Goal: Answer question/provide support: Share knowledge or assist other users

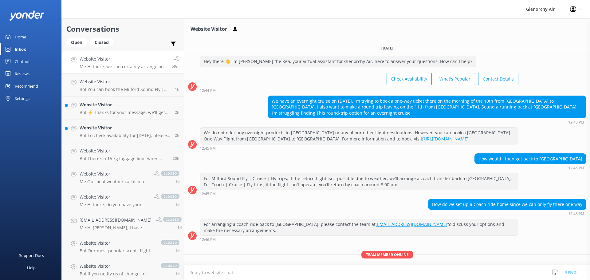
scroll to position [38, 0]
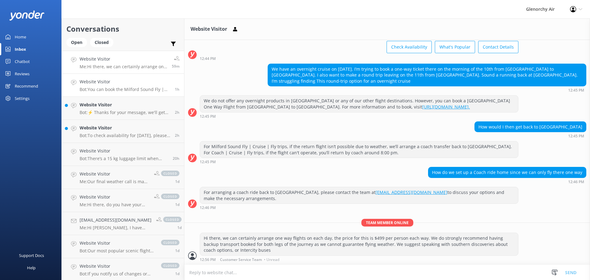
click at [96, 91] on p "Bot: You can book the Milford Sound Fly | Cruise | Fly online at [URL][DOMAIN_N…" at bounding box center [125, 90] width 91 height 6
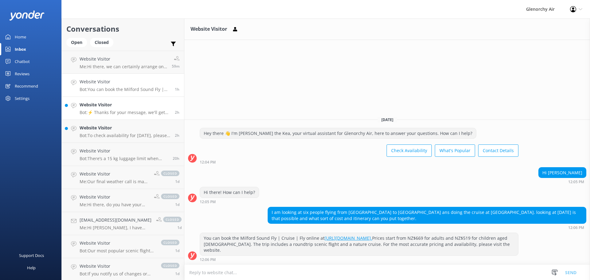
click at [101, 106] on h4 "Website Visitor" at bounding box center [125, 104] width 91 height 7
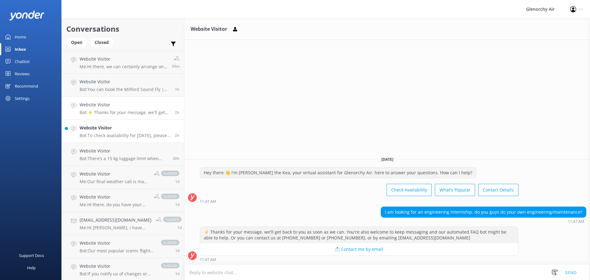
click at [111, 142] on link "Website Visitor Bot: To check availability for [DATE], please visit [URL][DOMAI…" at bounding box center [123, 131] width 122 height 23
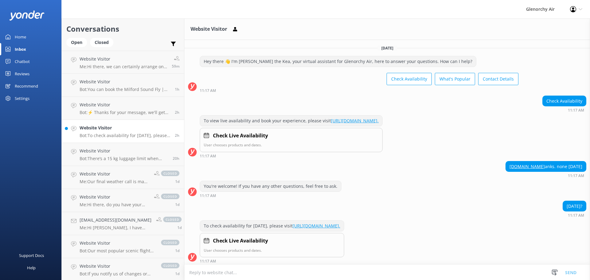
scroll to position [2, 0]
